Goal: Task Accomplishment & Management: Use online tool/utility

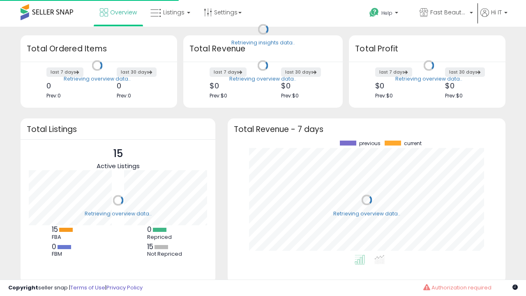
scroll to position [114, 261]
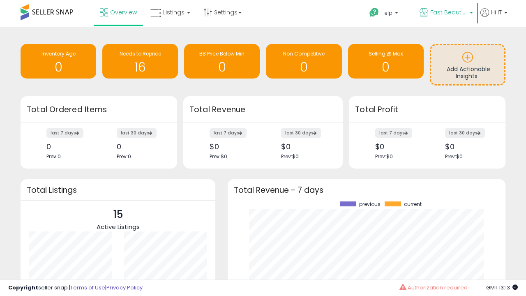
click at [445, 13] on span "Fast Beauty ([GEOGRAPHIC_DATA])" at bounding box center [448, 12] width 37 height 8
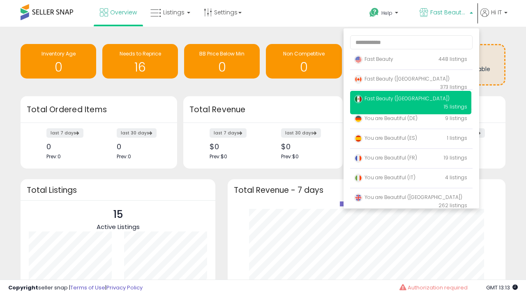
click at [410, 198] on span "You are Beautiful ([GEOGRAPHIC_DATA])" at bounding box center [408, 196] width 108 height 7
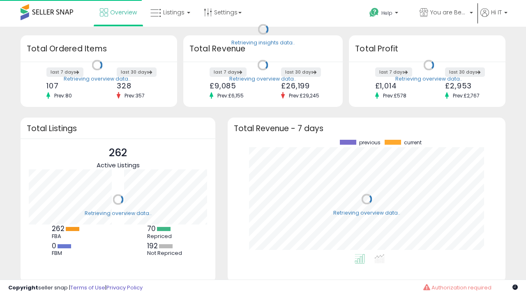
scroll to position [114, 261]
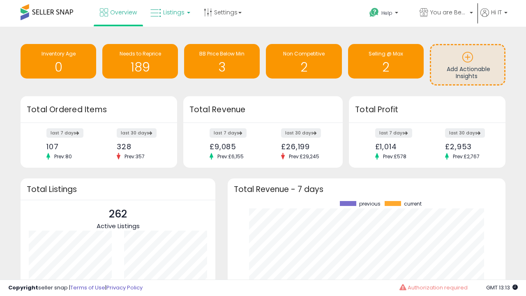
click at [169, 12] on span "Listings" at bounding box center [173, 12] width 21 height 8
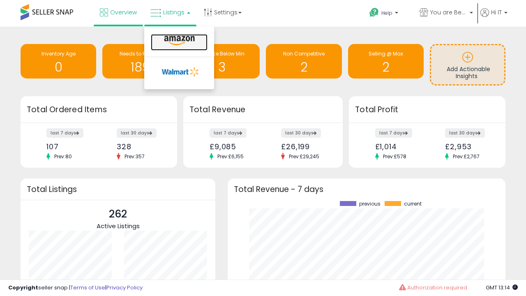
click at [178, 41] on icon at bounding box center [179, 40] width 36 height 11
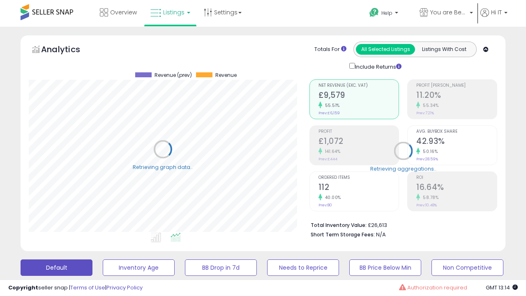
scroll to position [168, 280]
click at [103, 259] on button "All_Inventory" at bounding box center [139, 267] width 72 height 16
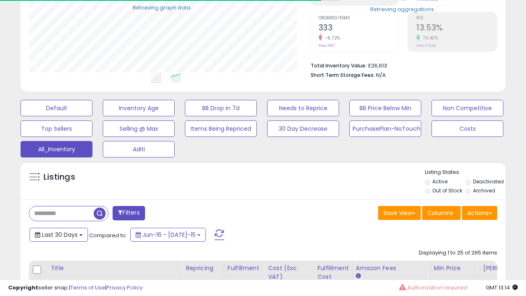
click at [58, 234] on span "Last 30 Days" at bounding box center [60, 234] width 36 height 8
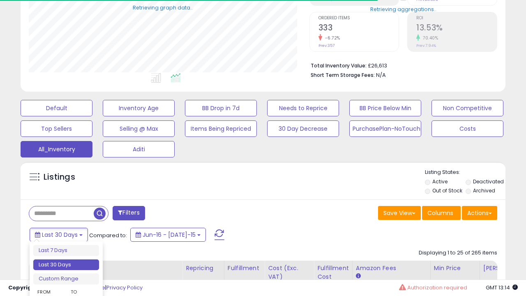
click at [66, 265] on li "Last 30 Days" at bounding box center [66, 264] width 66 height 11
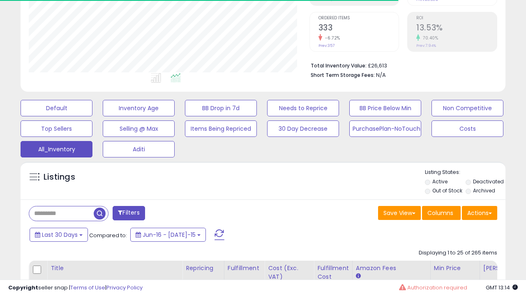
scroll to position [168, 280]
click at [479, 212] on button "Actions" at bounding box center [479, 213] width 35 height 14
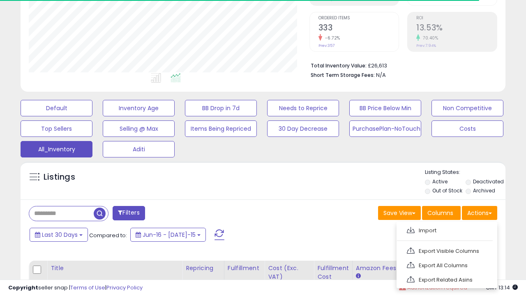
click at [446, 264] on link "Export All Columns" at bounding box center [446, 265] width 90 height 13
